Goal: Transaction & Acquisition: Purchase product/service

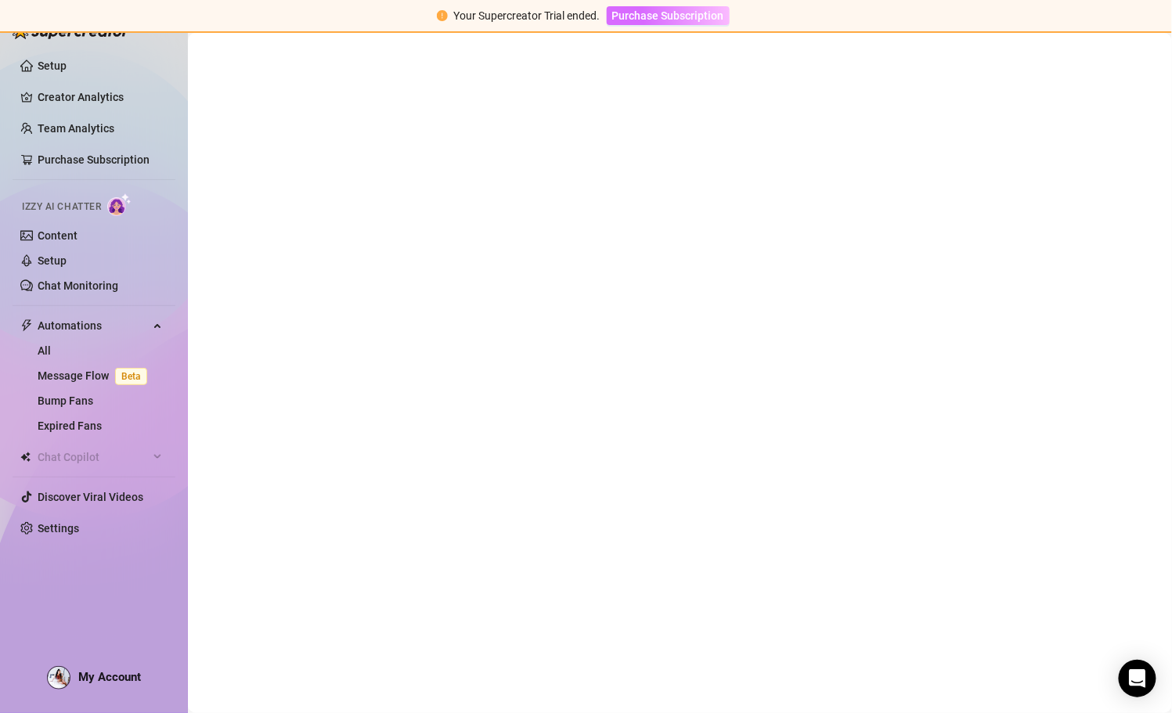
click at [655, 13] on span "Purchase Subscription" at bounding box center [668, 15] width 112 height 13
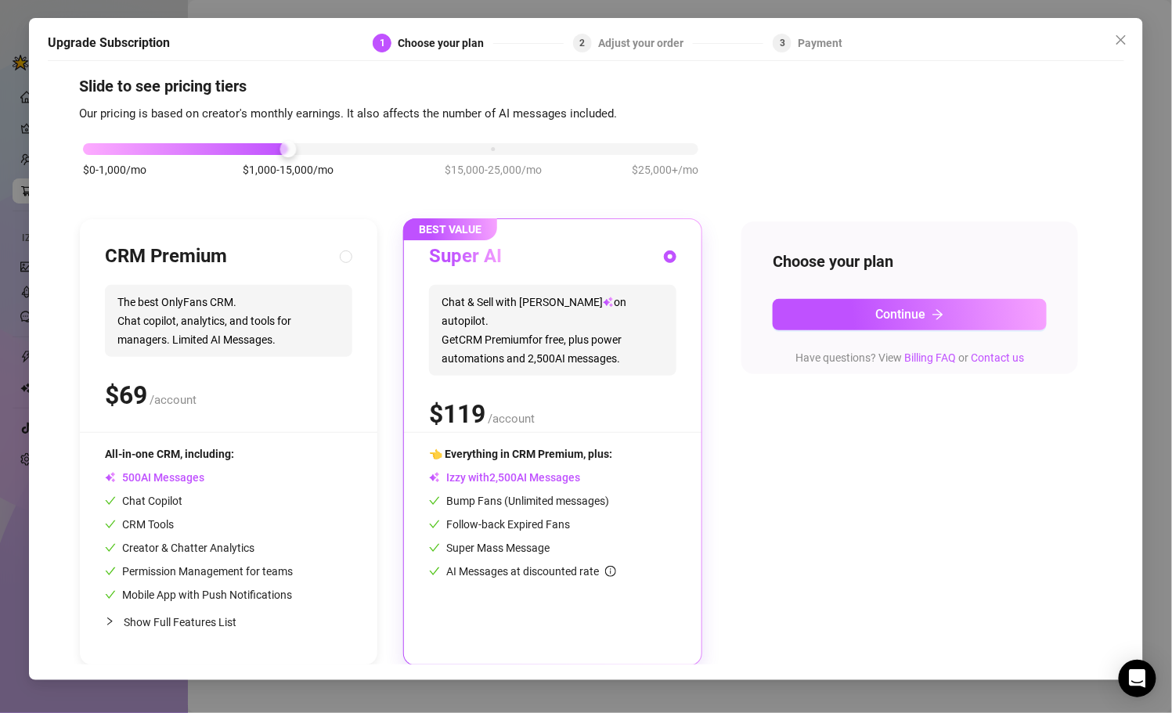
scroll to position [15, 0]
click at [189, 619] on span "Show Full Features List" at bounding box center [180, 621] width 113 height 13
radio input "true"
radio input "false"
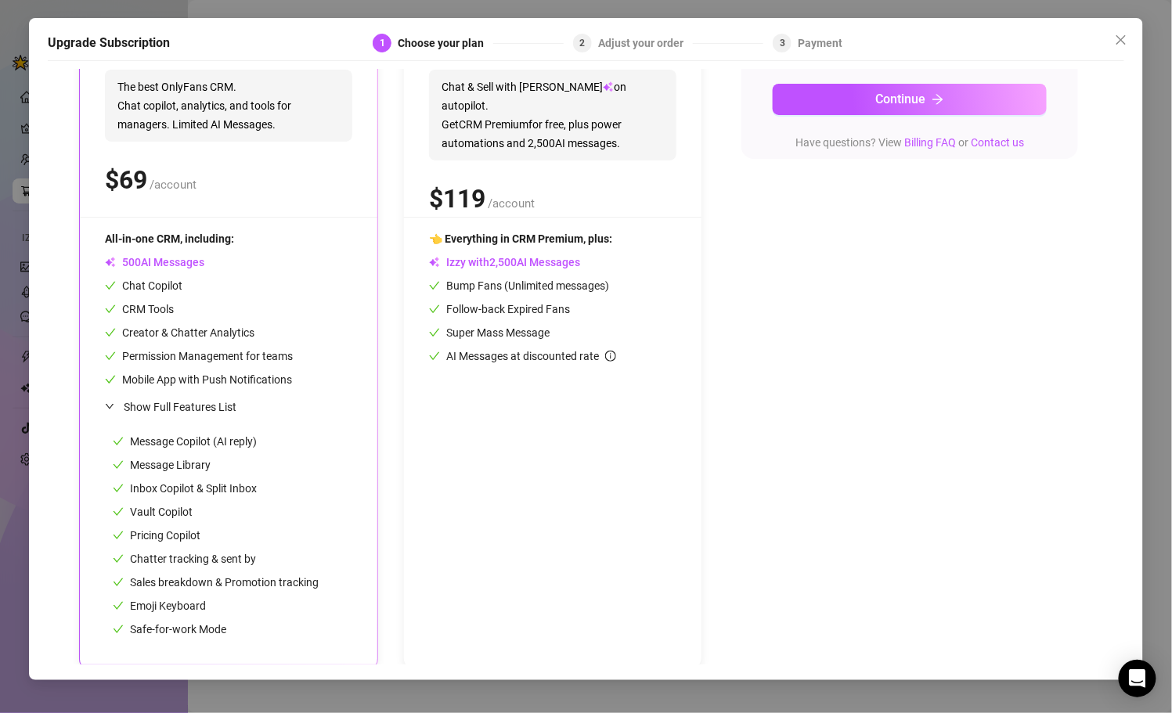
scroll to position [236, 0]
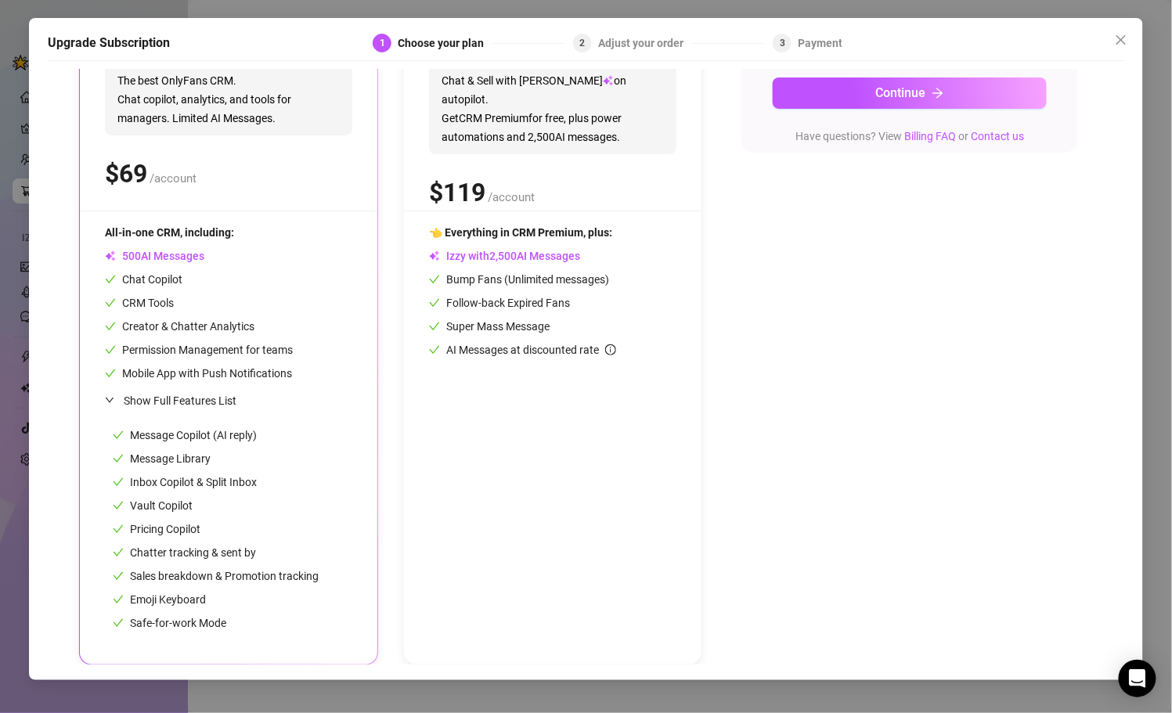
click at [261, 600] on div "Emoji Keyboard" at bounding box center [216, 599] width 206 height 17
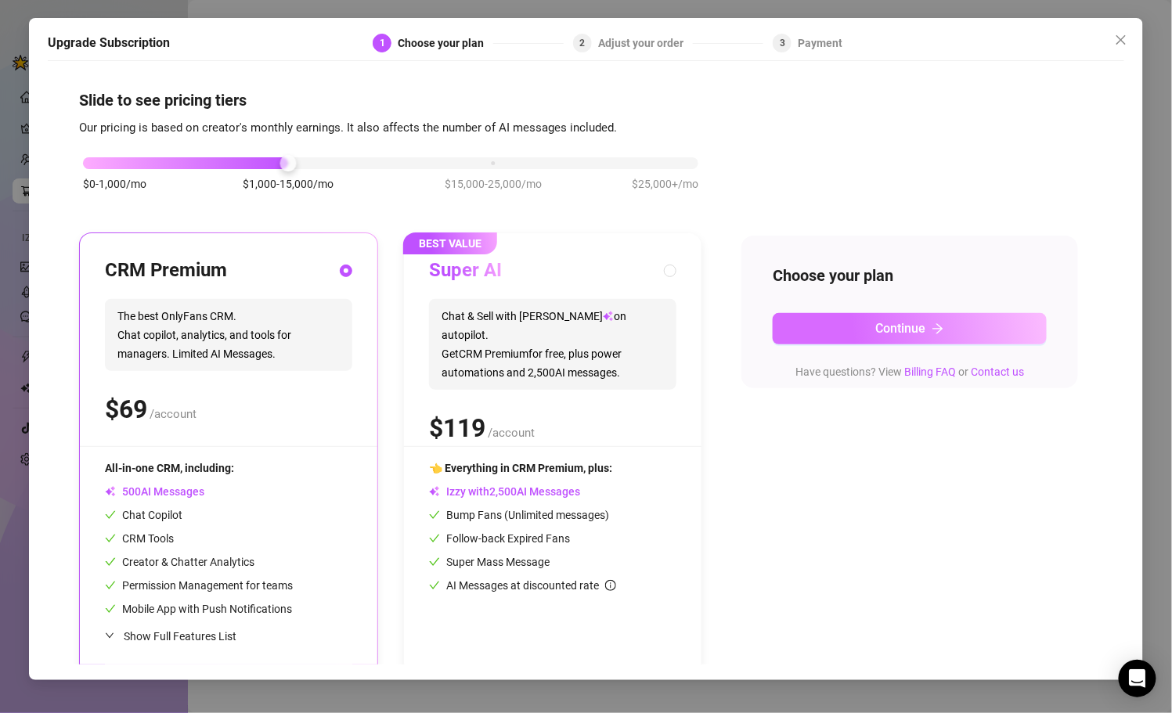
click at [867, 323] on button "Continue" at bounding box center [910, 328] width 274 height 31
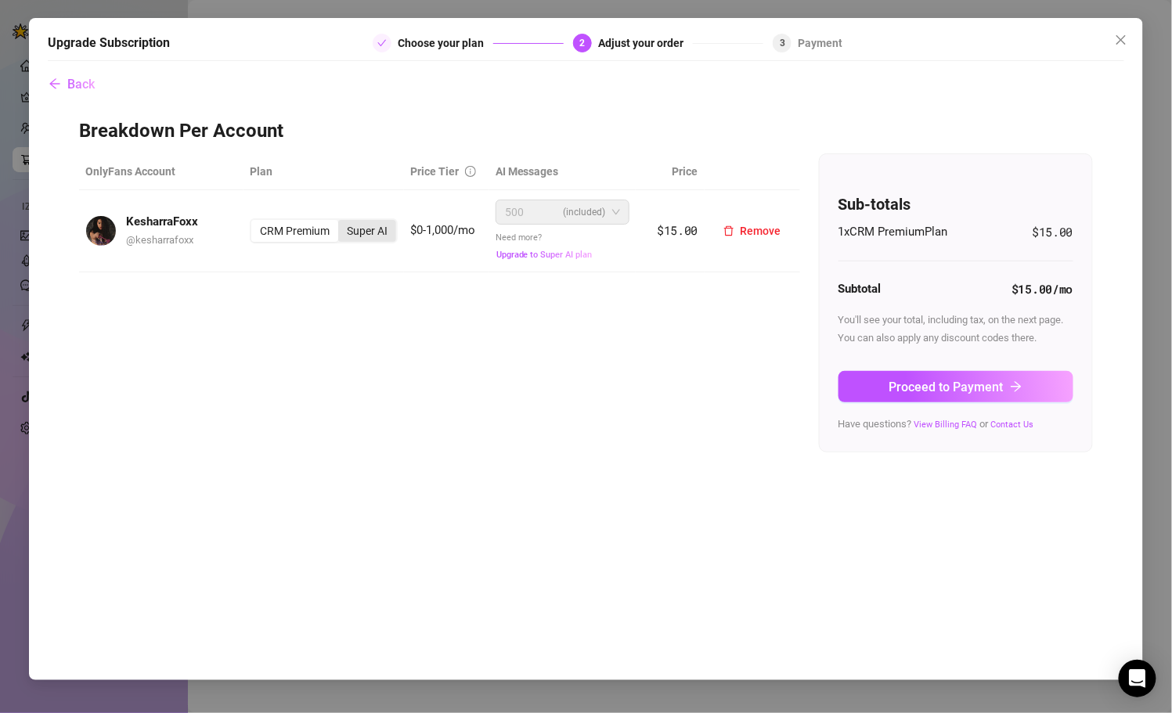
click at [370, 228] on div "Super AI" at bounding box center [367, 231] width 58 height 22
click at [342, 222] on input "Super AI" at bounding box center [342, 222] width 0 height 0
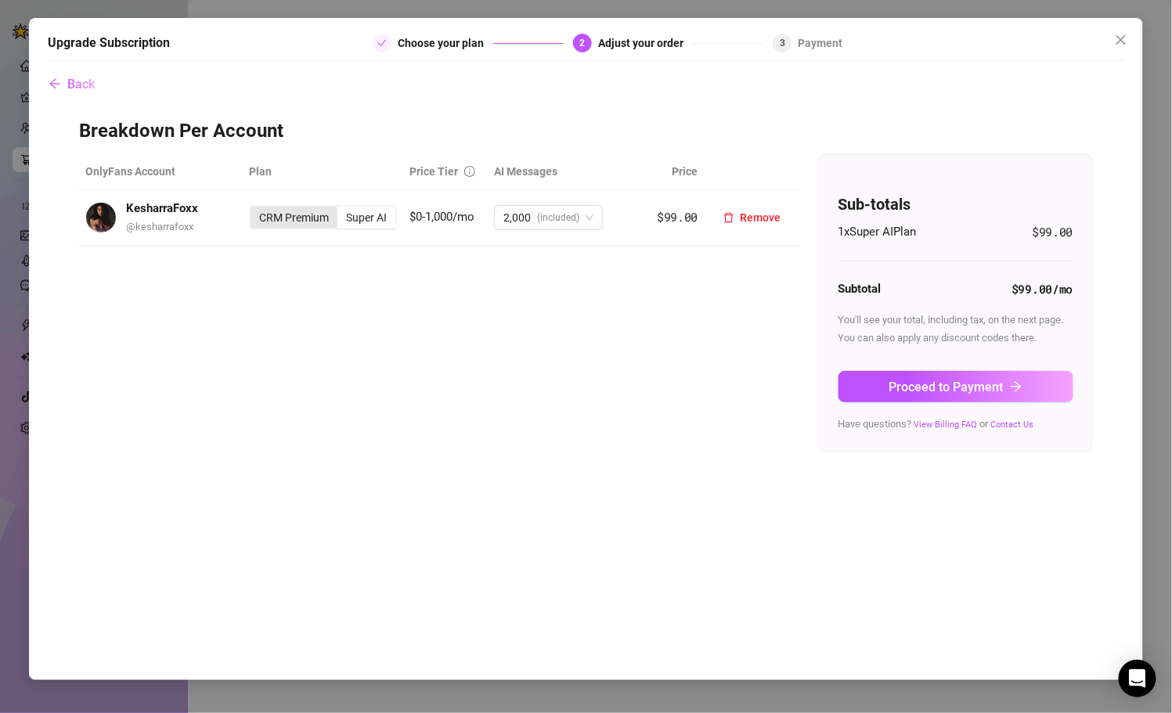
click at [305, 218] on div "CRM Premium" at bounding box center [294, 218] width 87 height 22
click at [254, 209] on input "CRM Premium" at bounding box center [254, 209] width 0 height 0
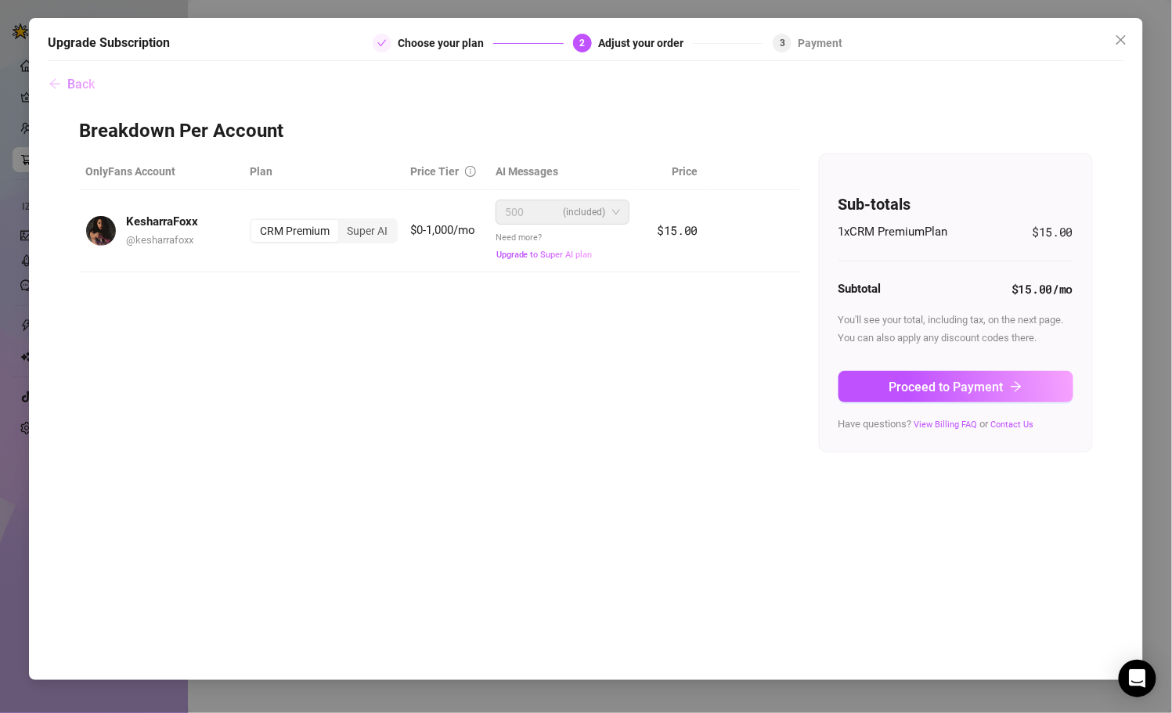
click at [92, 86] on span "Back" at bounding box center [80, 84] width 27 height 15
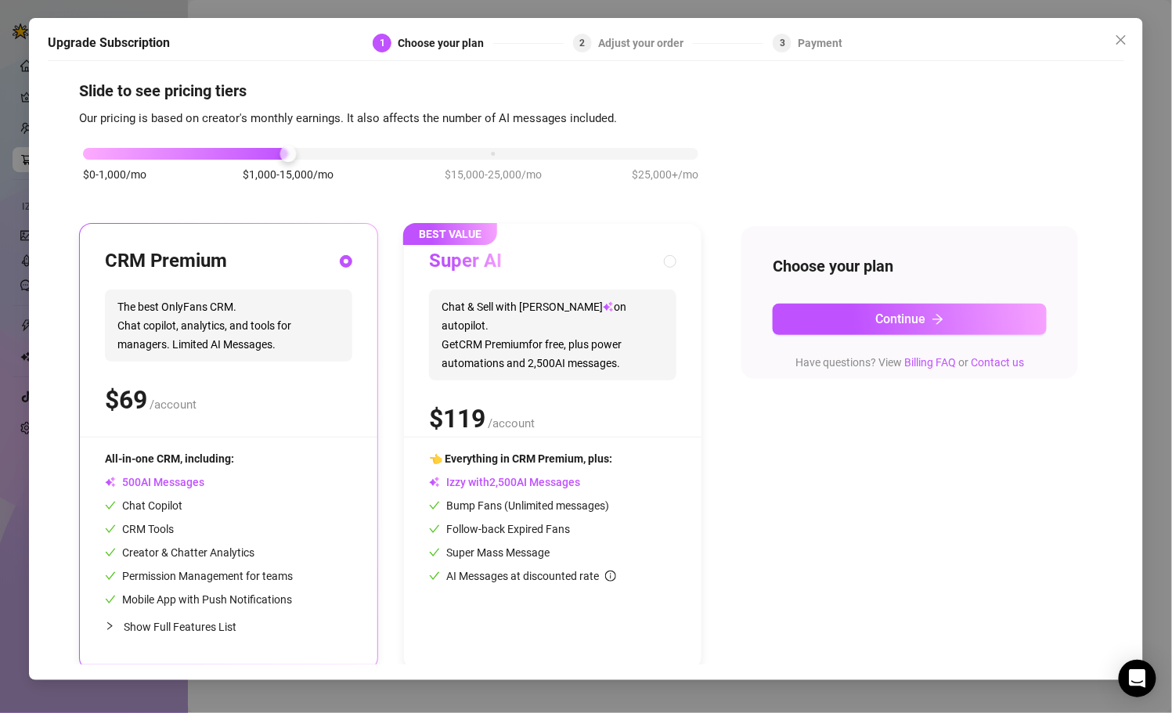
scroll to position [15, 0]
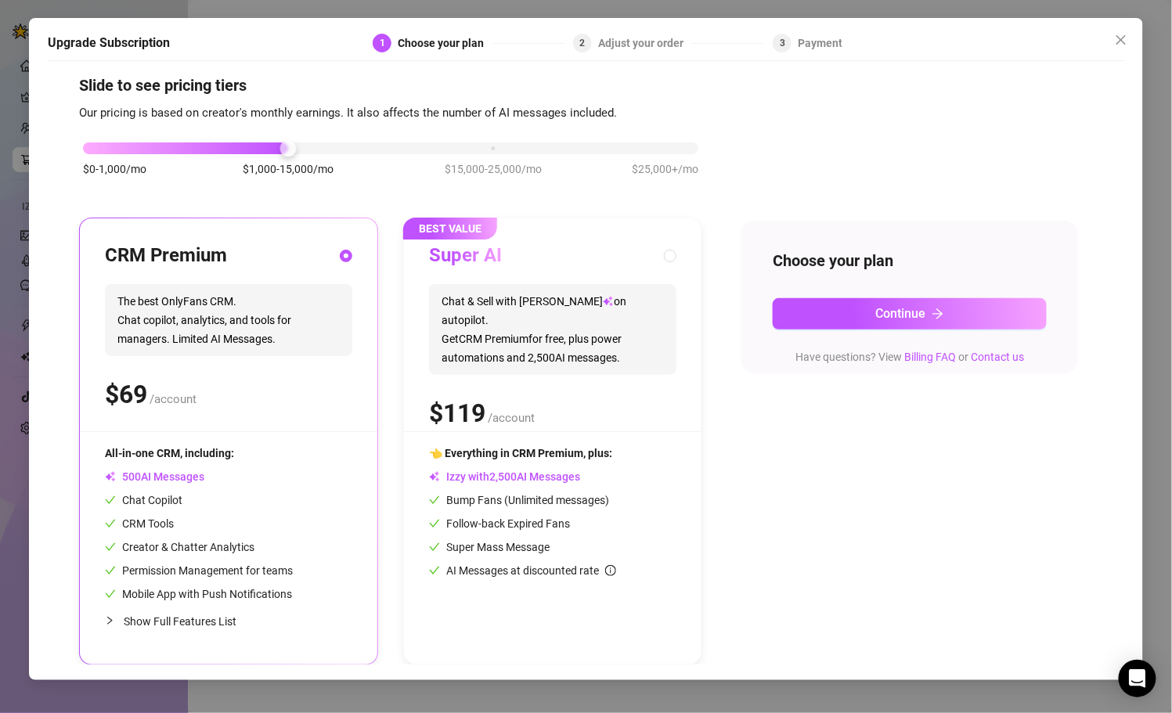
click at [175, 481] on span "AI Messages" at bounding box center [154, 477] width 99 height 13
click at [187, 471] on span "AI Messages" at bounding box center [154, 477] width 99 height 13
click at [186, 619] on span "Show Full Features List" at bounding box center [180, 621] width 113 height 13
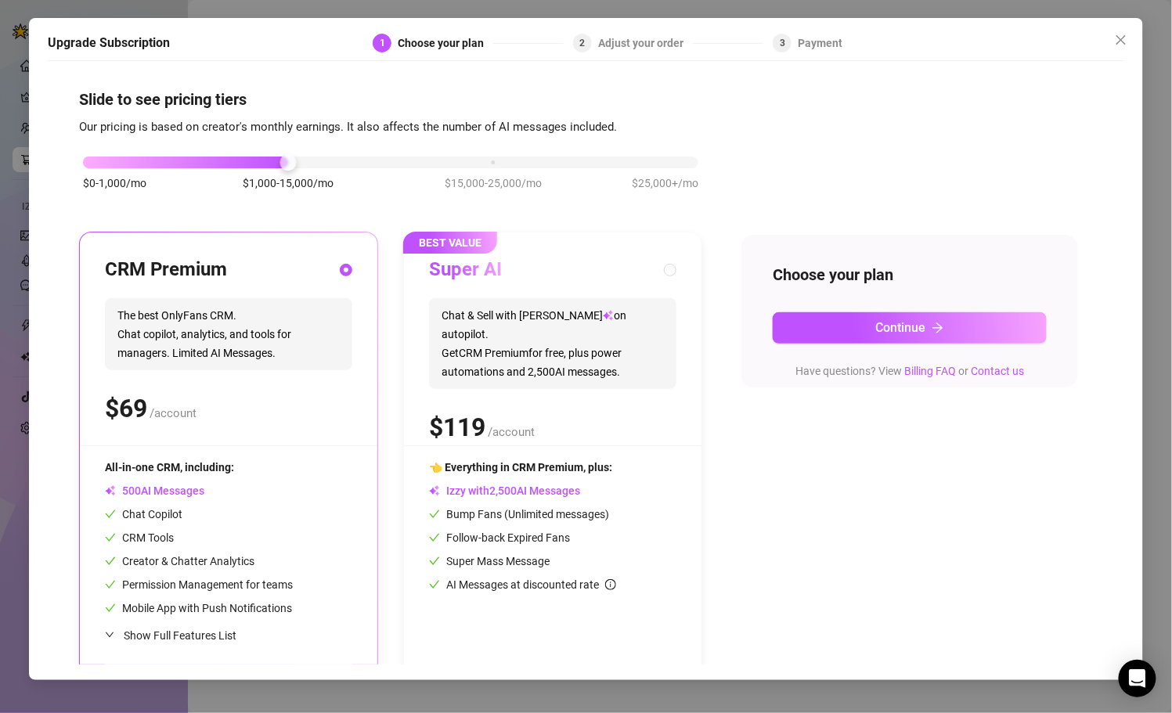
scroll to position [0, 0]
click at [1124, 38] on icon "close" at bounding box center [1121, 40] width 13 height 13
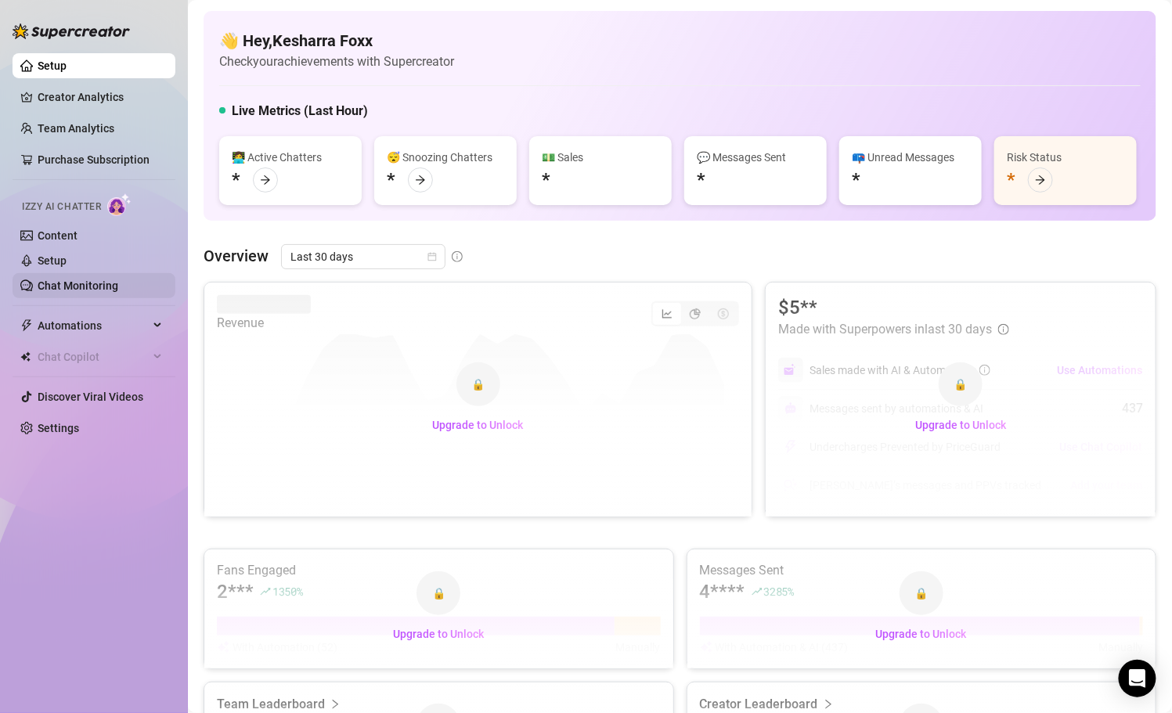
click at [113, 292] on link "Chat Monitoring" at bounding box center [78, 286] width 81 height 13
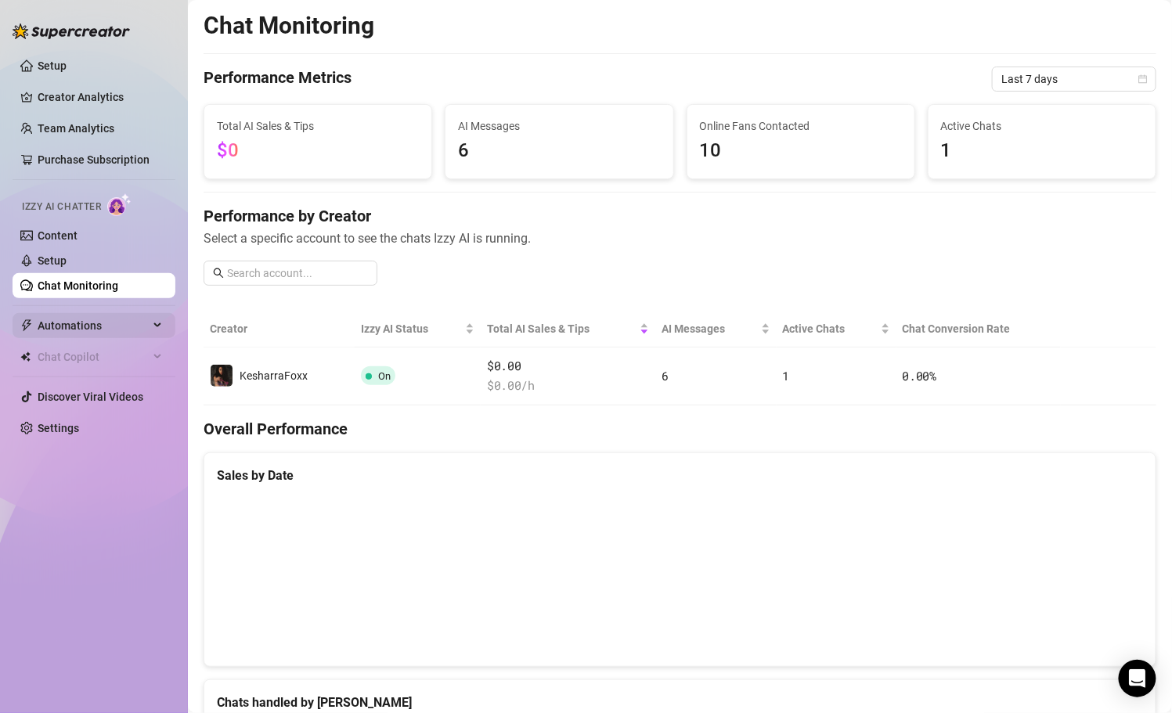
click at [113, 316] on span "Automations" at bounding box center [93, 325] width 111 height 25
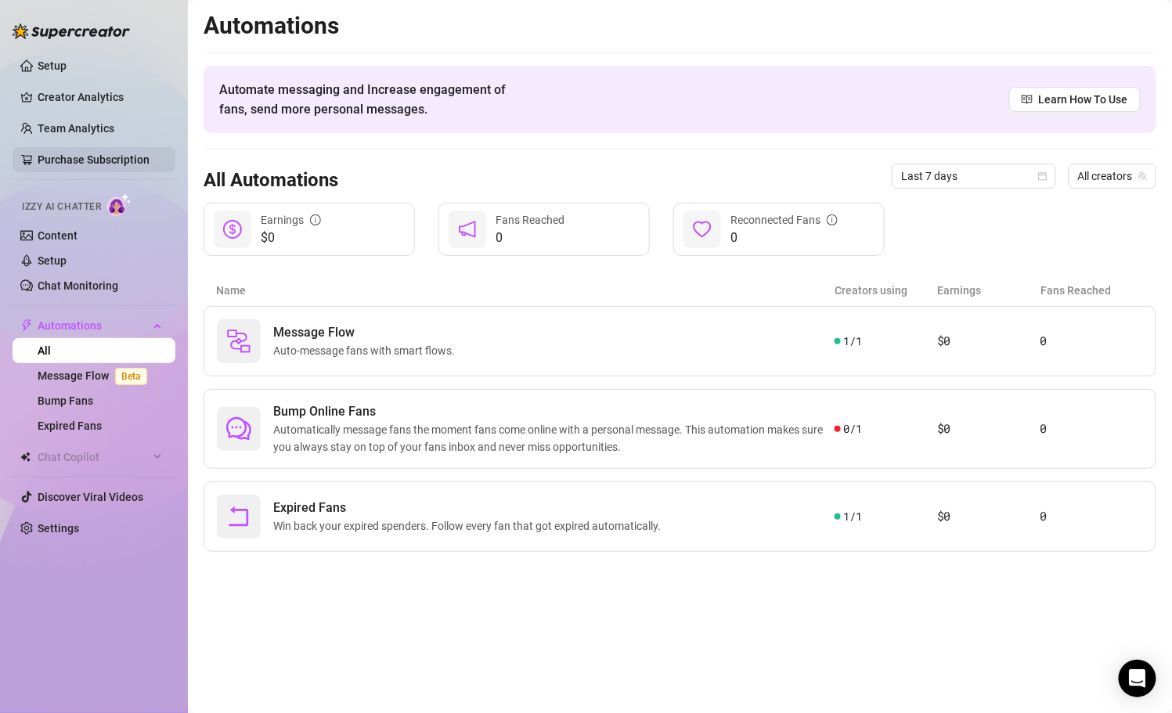
click at [117, 157] on link "Purchase Subscription" at bounding box center [94, 159] width 112 height 13
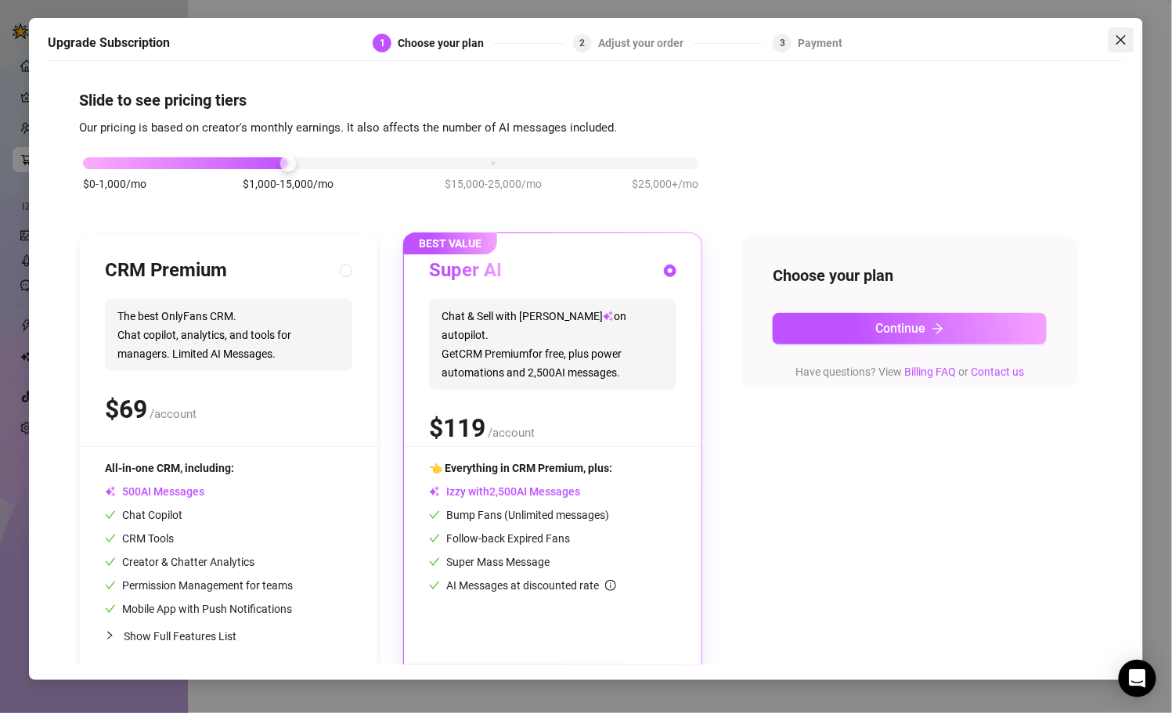
click at [1126, 40] on icon "close" at bounding box center [1121, 40] width 13 height 13
